Goal: Task Accomplishment & Management: Use online tool/utility

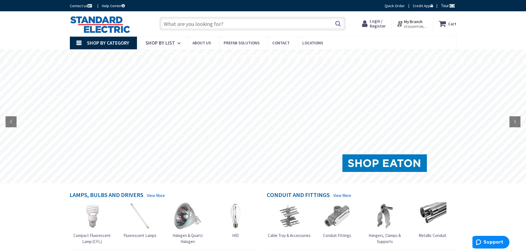
click at [408, 25] on span "STOUGHTON, [GEOGRAPHIC_DATA]" at bounding box center [415, 27] width 23 height 4
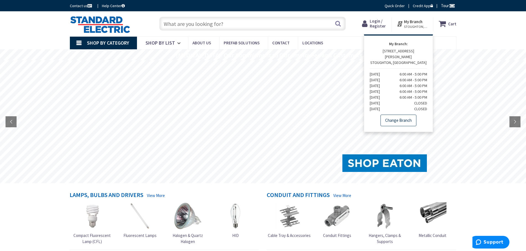
click at [400, 115] on link "Change Branch" at bounding box center [398, 121] width 36 height 12
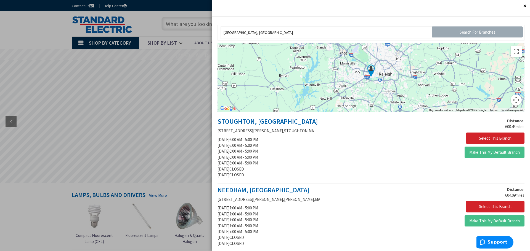
click at [454, 36] on input "Search For Branches" at bounding box center [477, 31] width 91 height 11
click at [475, 29] on input "Search For Branches" at bounding box center [477, 31] width 91 height 11
click at [371, 7] on header "Close Ok" at bounding box center [371, 8] width 318 height 17
click at [453, 36] on input "Search For Branches" at bounding box center [477, 31] width 91 height 11
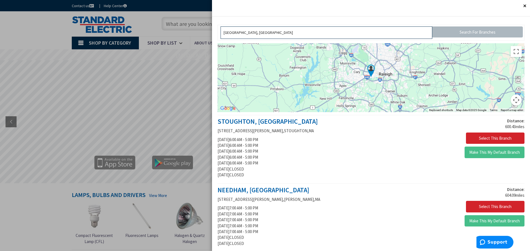
drag, startPoint x: 299, startPoint y: 31, endPoint x: 183, endPoint y: 29, distance: 116.2
type input "27409"
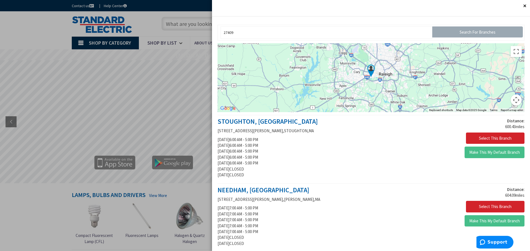
click at [474, 34] on input "Search For Branches" at bounding box center [477, 31] width 91 height 11
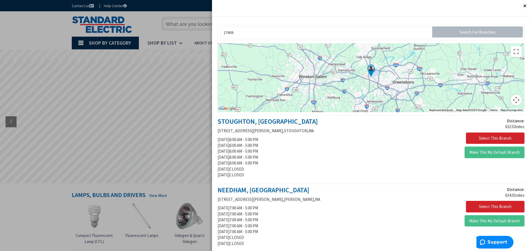
click at [369, 68] on img at bounding box center [371, 71] width 14 height 14
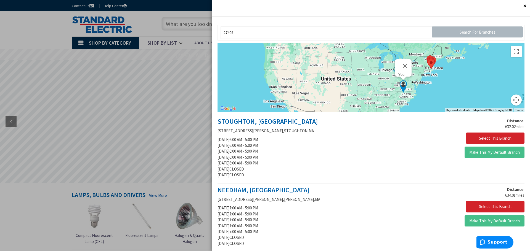
drag, startPoint x: 454, startPoint y: 70, endPoint x: 441, endPoint y: 82, distance: 17.8
click at [441, 82] on div "You" at bounding box center [371, 77] width 307 height 69
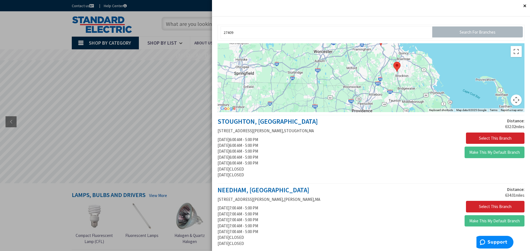
drag, startPoint x: 424, startPoint y: 58, endPoint x: 397, endPoint y: 94, distance: 44.8
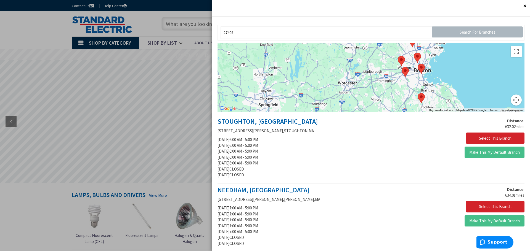
drag, startPoint x: 384, startPoint y: 63, endPoint x: 429, endPoint y: 114, distance: 68.2
click at [494, 137] on button "Select This Branch" at bounding box center [495, 139] width 59 height 12
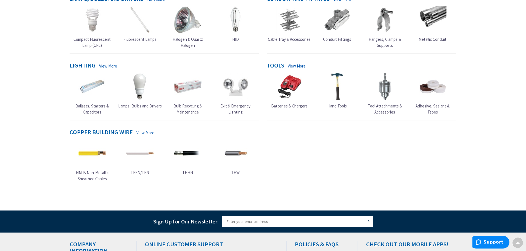
scroll to position [276, 0]
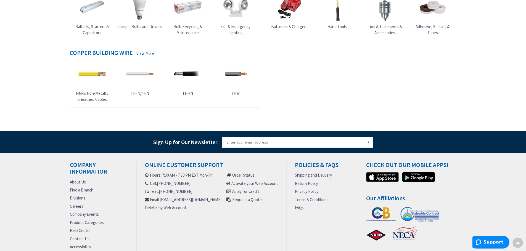
click at [243, 201] on link "Request a Quote" at bounding box center [247, 200] width 30 height 6
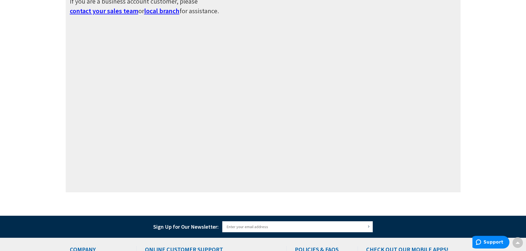
scroll to position [88, 0]
